Goal: Complete application form

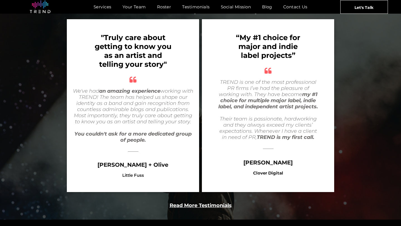
scroll to position [1092, 0]
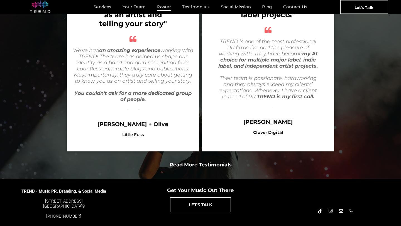
click at [167, 4] on span "Roster" at bounding box center [164, 7] width 14 height 8
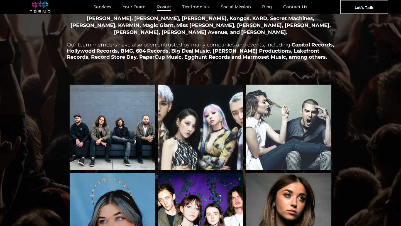
scroll to position [94, 0]
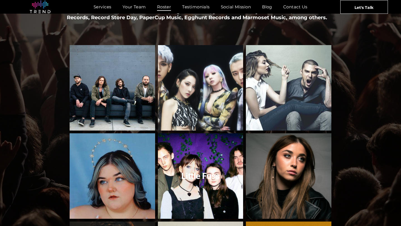
click at [226, 159] on link "Little Fuss" at bounding box center [200, 176] width 91 height 91
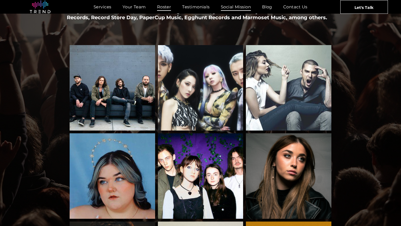
click at [231, 7] on span "Social Mission" at bounding box center [236, 7] width 30 height 8
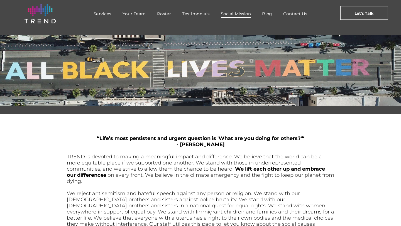
click at [196, 21] on div "Services Your Team Roster Testimonials [DEMOGRAPHIC_DATA] Blog Contact Us" at bounding box center [201, 13] width 262 height 19
click at [197, 18] on span "Testimonials" at bounding box center [195, 14] width 27 height 8
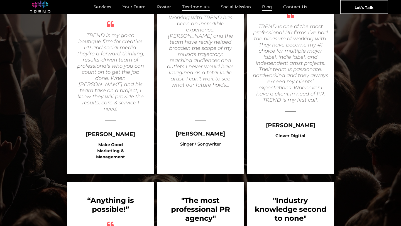
scroll to position [259, 0]
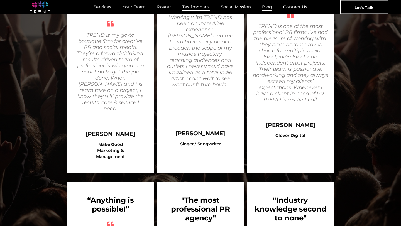
click at [273, 4] on link "Blog" at bounding box center [267, 7] width 21 height 8
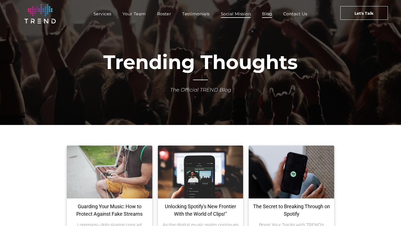
click at [231, 13] on span "Social Mission" at bounding box center [236, 14] width 30 height 8
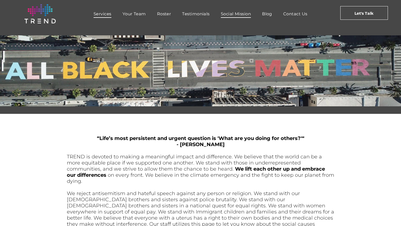
click at [106, 15] on span "Services" at bounding box center [103, 14] width 18 height 8
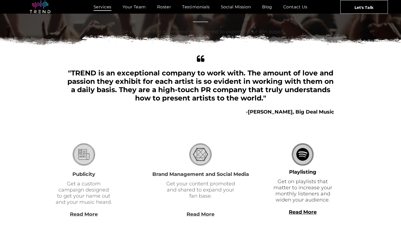
scroll to position [149, 0]
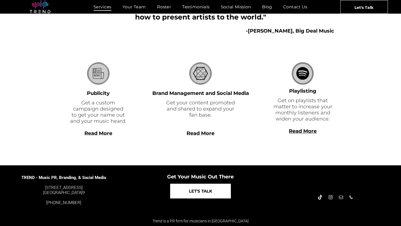
click at [196, 196] on span "LET'S TALK" at bounding box center [200, 191] width 23 height 14
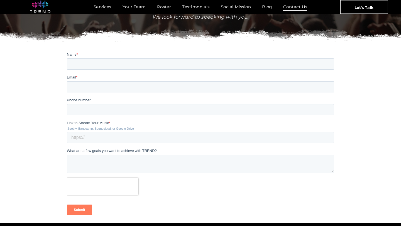
scroll to position [70, 0]
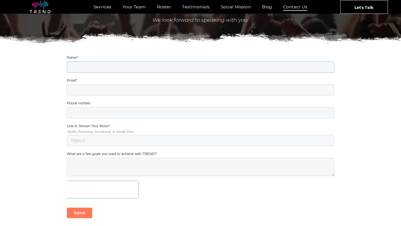
click at [133, 66] on input "Name *" at bounding box center [201, 66] width 268 height 11
type input "Teo Tala"
click at [136, 93] on input "Email *" at bounding box center [201, 89] width 268 height 11
type input "teotalamusic@gmail.com"
click at [128, 113] on input "Phone number" at bounding box center [201, 112] width 268 height 11
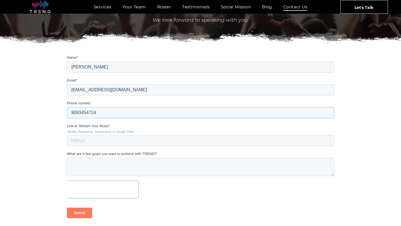
type input "9093454724"
click at [113, 142] on input "Link to Stream Your Music *" at bounding box center [201, 140] width 268 height 11
paste input "https://open.spotify.com/artist/6yAjGLmBqISd8Rk4nO3C3N?si=pEmv1gmoRoqKqccHOdpPQw"
type input "https://open.spotify.com/artist/6yAjGLmBqISd8Rk4nO3C3N?si=pEmv1gmoRoqKqccHOdpPQw"
click at [113, 168] on textarea "What are a few goals you want to achieve with TREND?" at bounding box center [201, 167] width 268 height 18
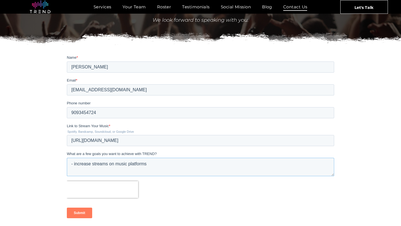
click at [109, 165] on textarea "- increase streams on music platforms" at bounding box center [201, 167] width 268 height 18
click at [226, 163] on textarea "- increase streams, monthly listeners, and followers on music platforms" at bounding box center [201, 167] width 268 height 18
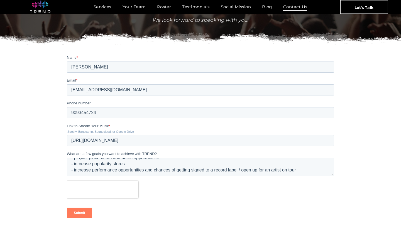
type textarea "- increase streams, monthly listeners, and followers on music platforms - playl…"
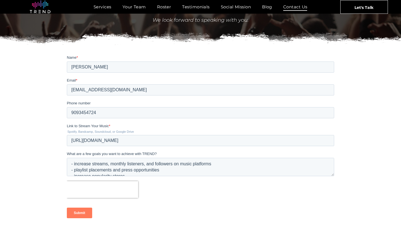
click at [81, 215] on input "Submit" at bounding box center [79, 213] width 25 height 11
